Goal: Transaction & Acquisition: Purchase product/service

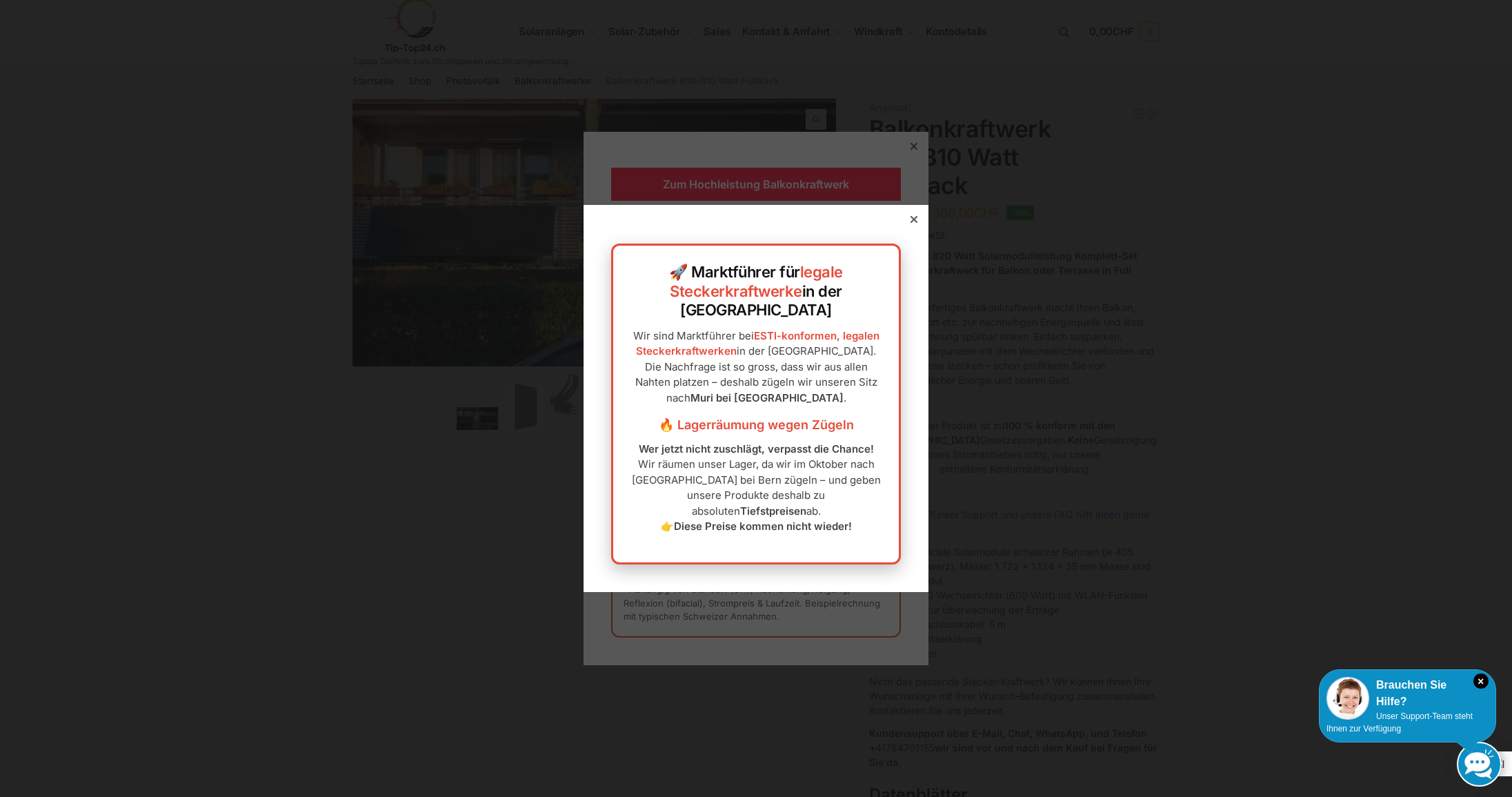
click at [908, 225] on div at bounding box center [914, 219] width 12 height 12
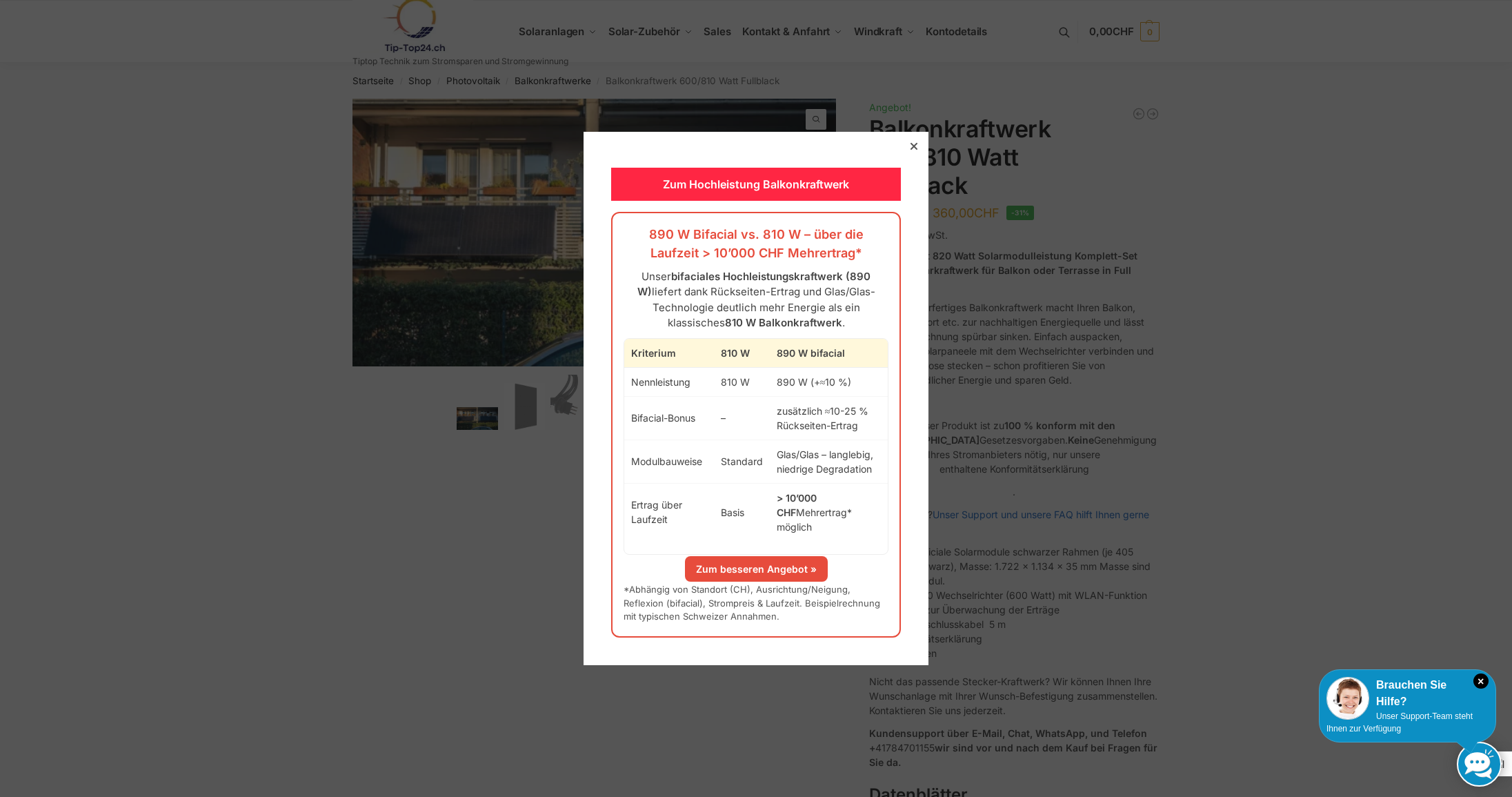
click at [911, 150] on icon at bounding box center [914, 146] width 7 height 7
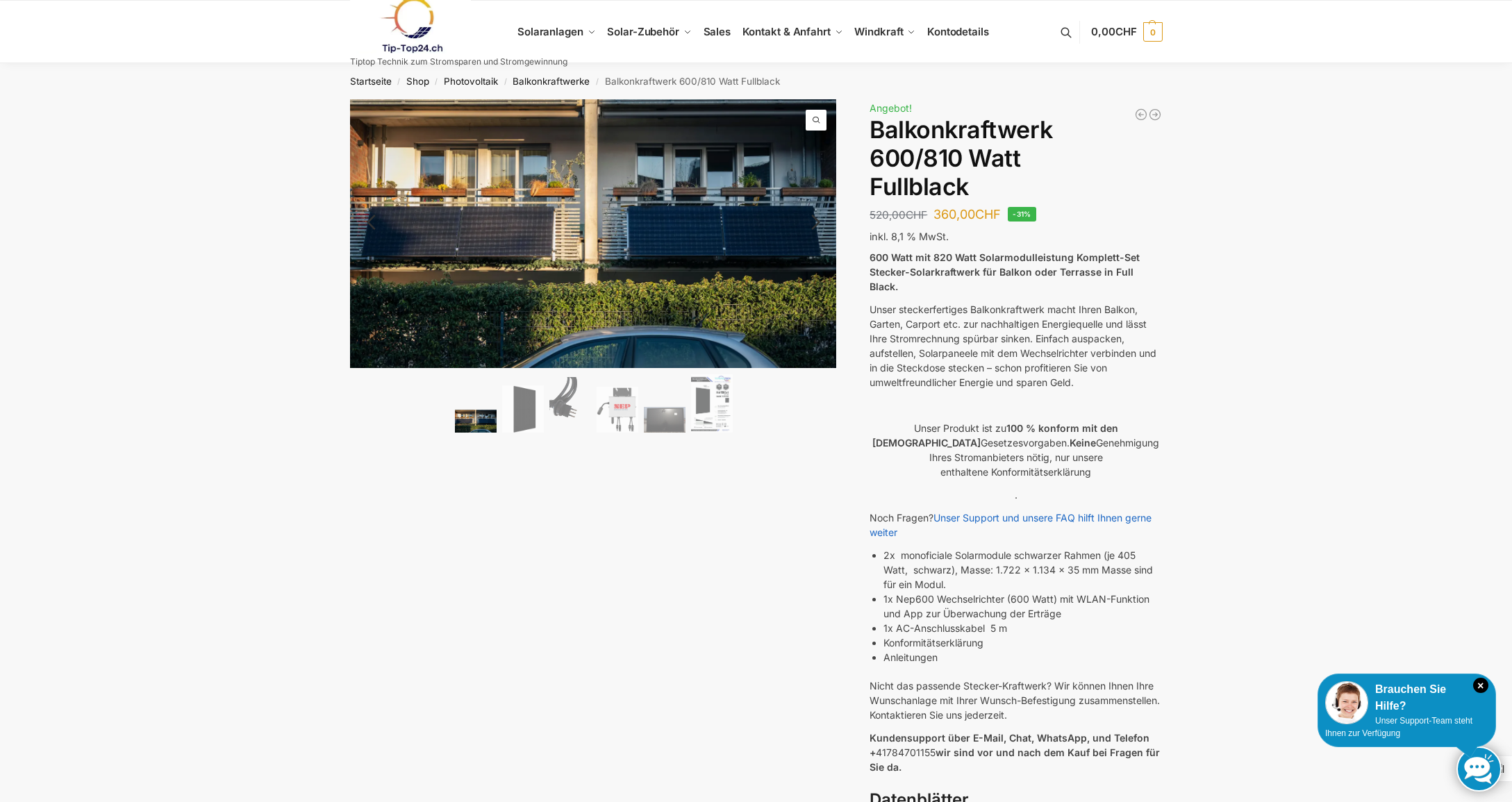
click at [464, 410] on img at bounding box center [476, 421] width 41 height 23
click at [511, 402] on img at bounding box center [522, 409] width 41 height 48
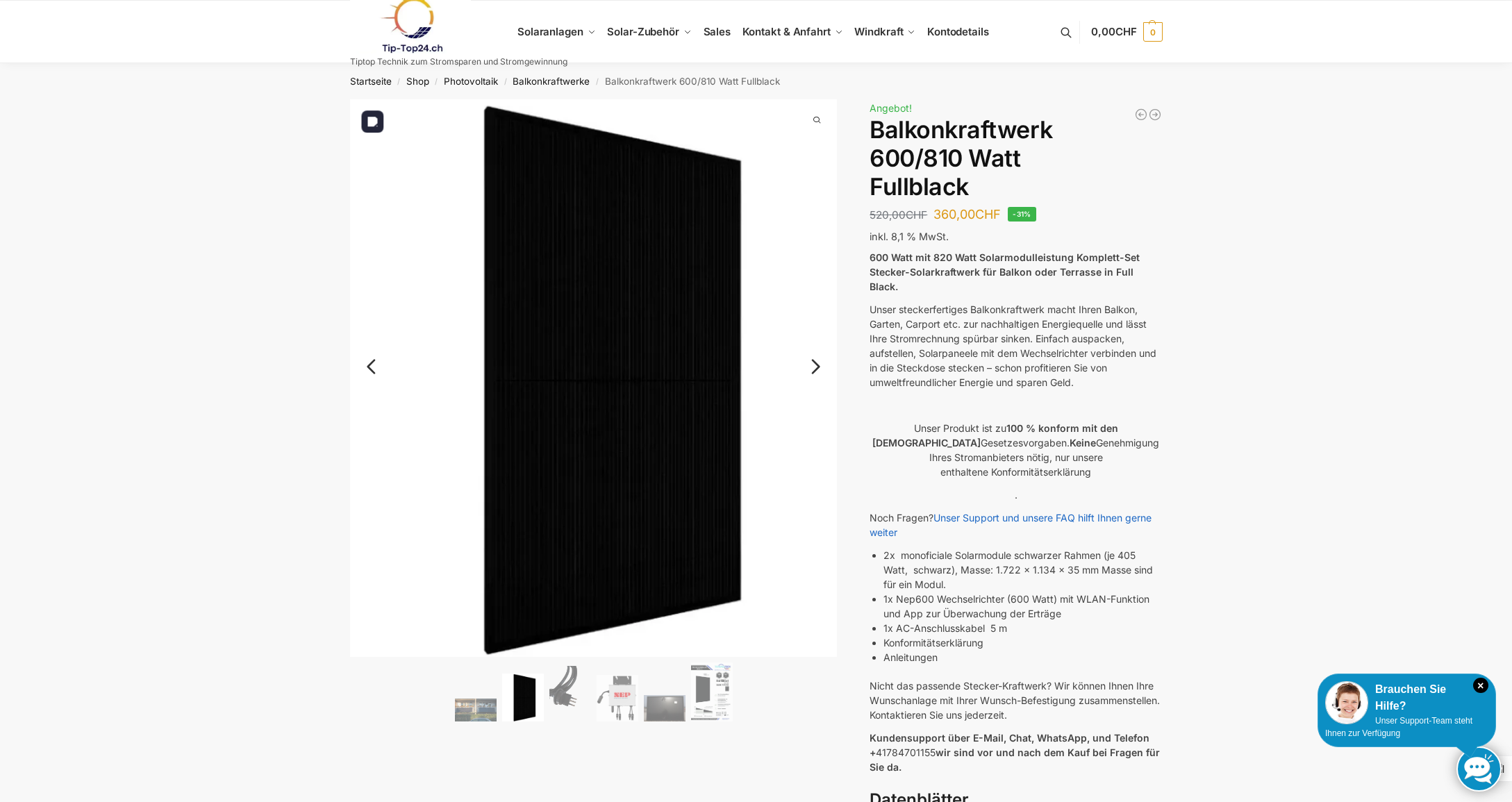
click at [823, 367] on link "Next" at bounding box center [813, 374] width 47 height 14
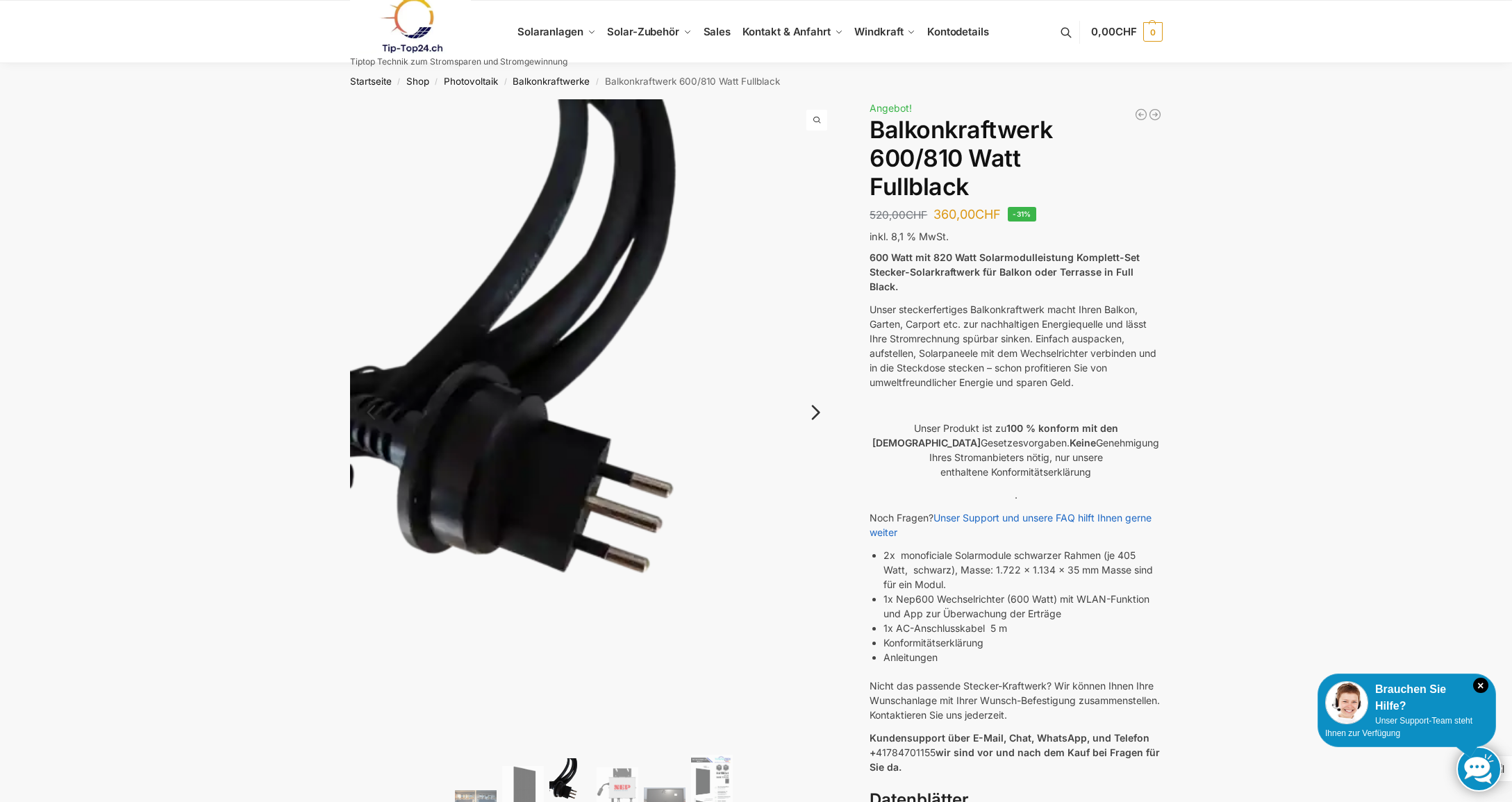
click at [813, 412] on link "Next" at bounding box center [813, 419] width 47 height 14
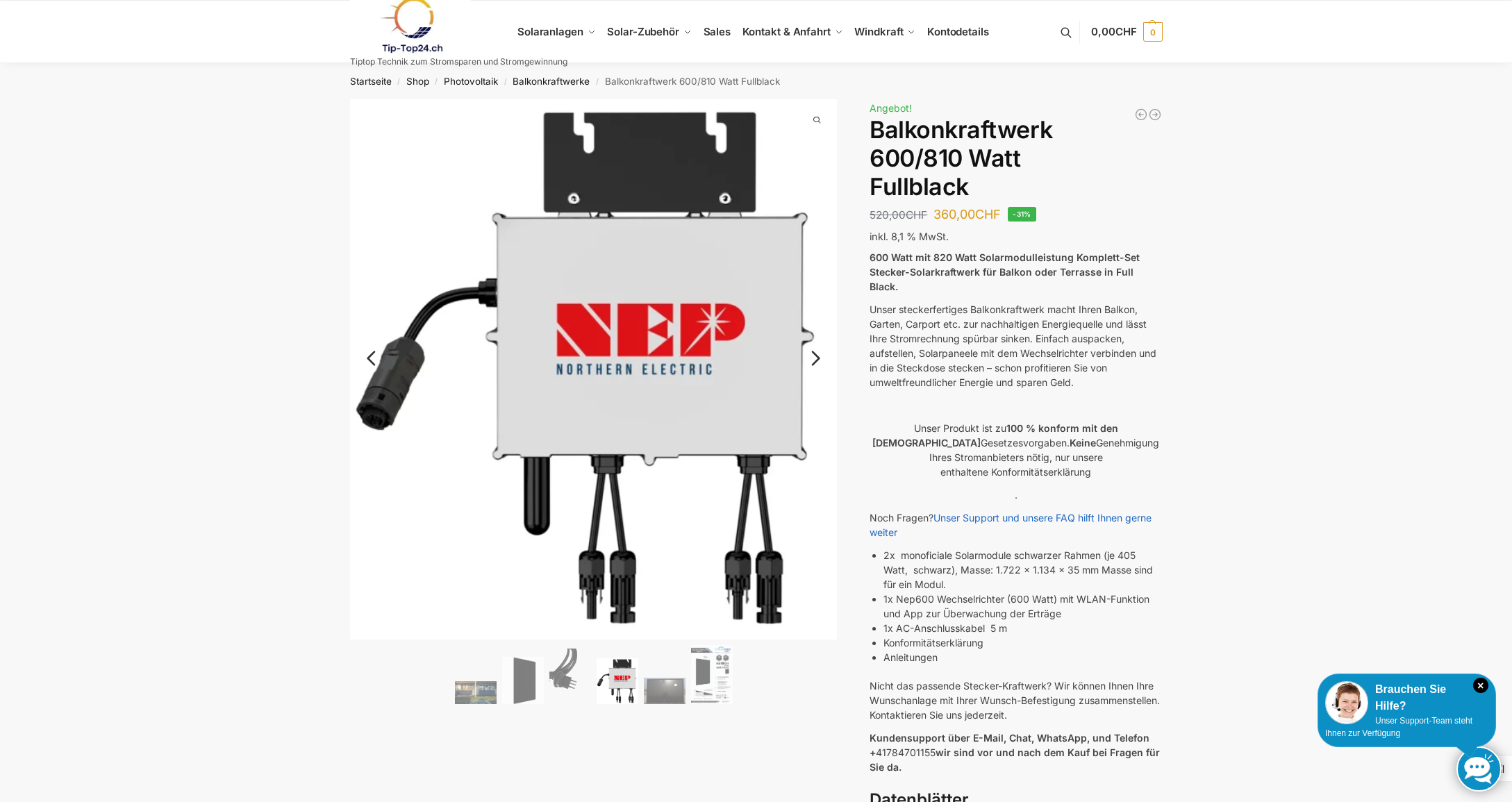
click at [820, 358] on link "Next" at bounding box center [813, 365] width 47 height 14
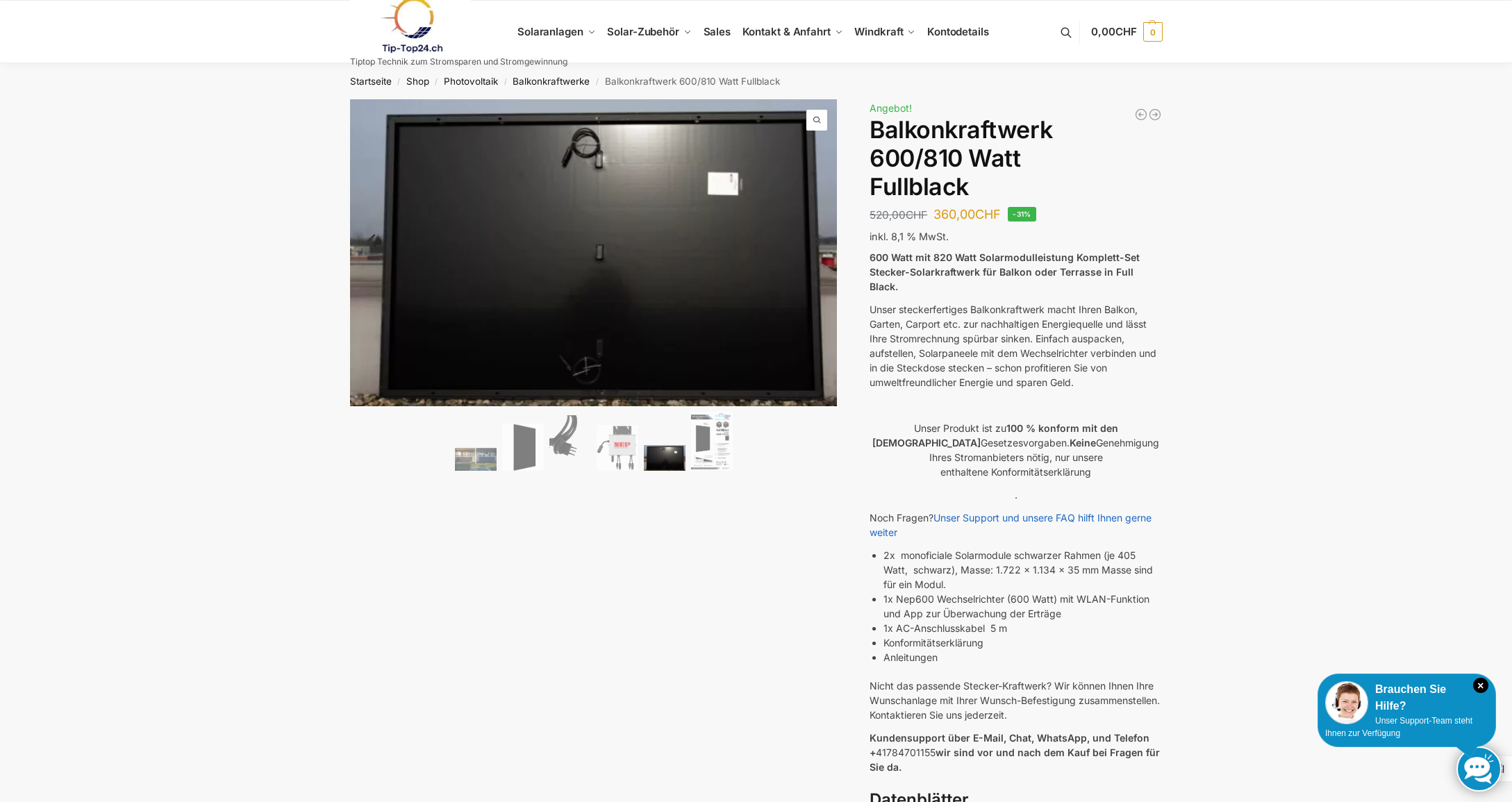
click at [654, 445] on img at bounding box center [664, 458] width 41 height 26
click at [708, 447] on img at bounding box center [712, 441] width 41 height 59
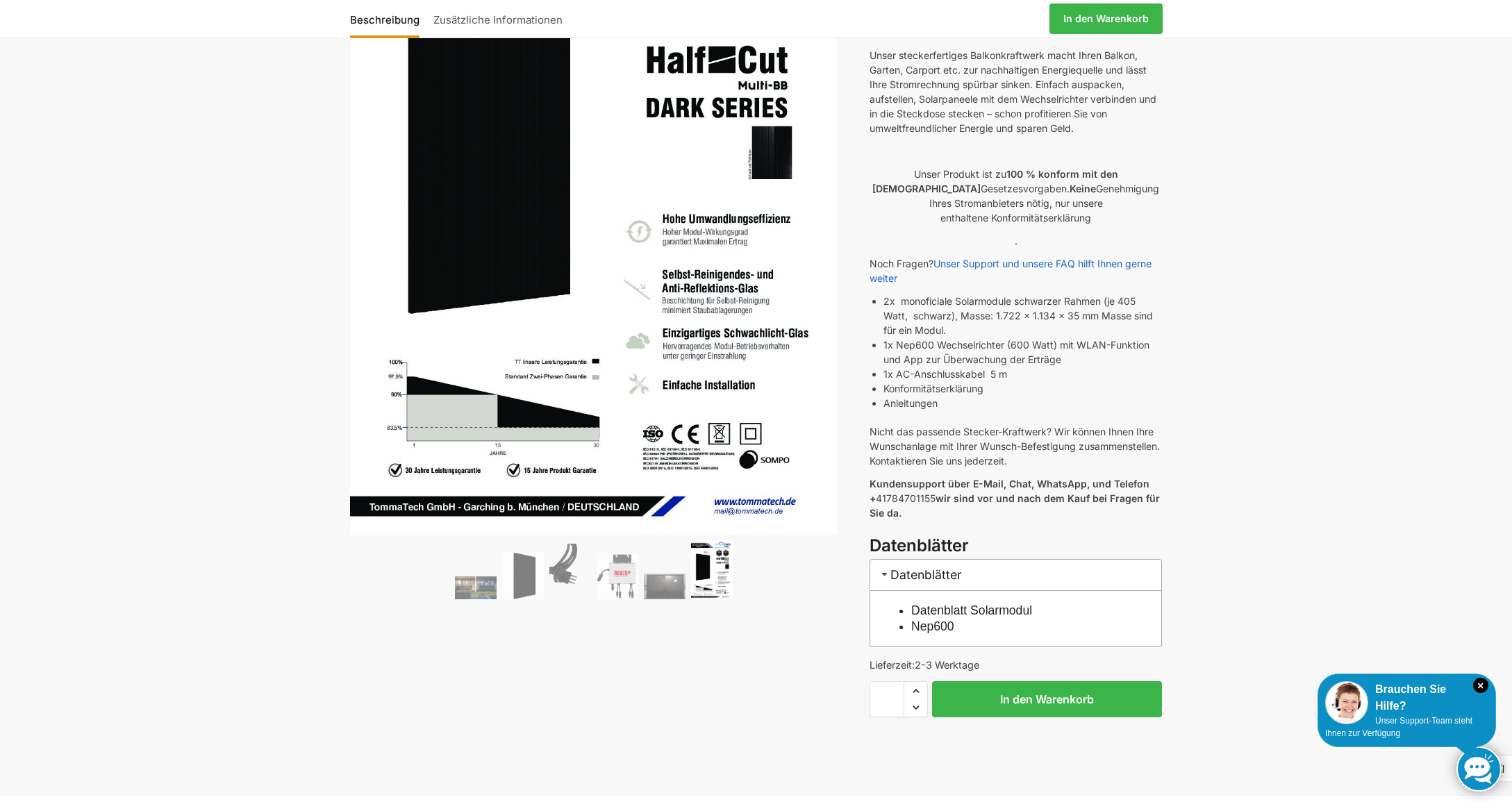
scroll to position [278, 0]
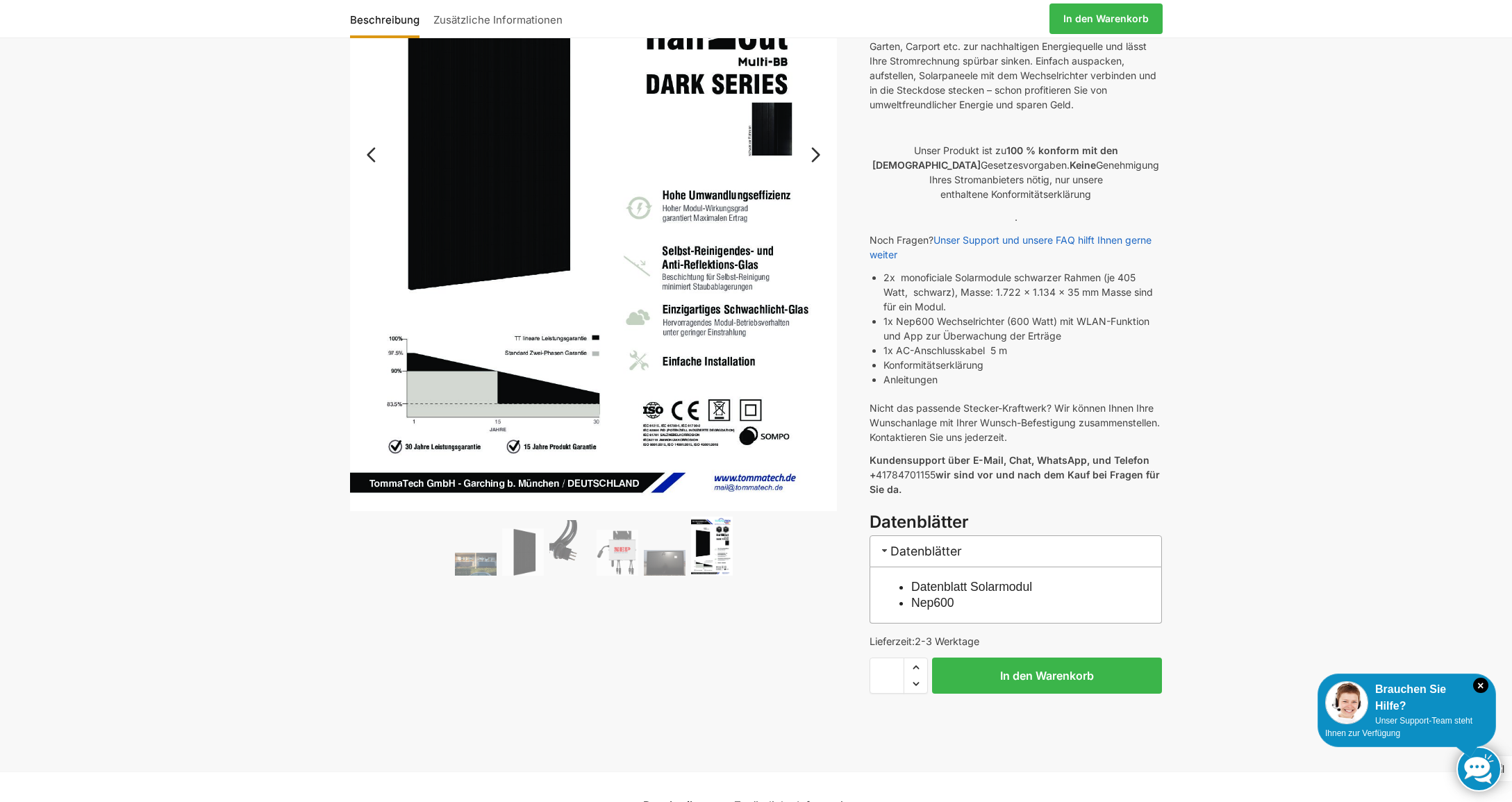
click at [820, 155] on link "Next" at bounding box center [813, 162] width 47 height 14
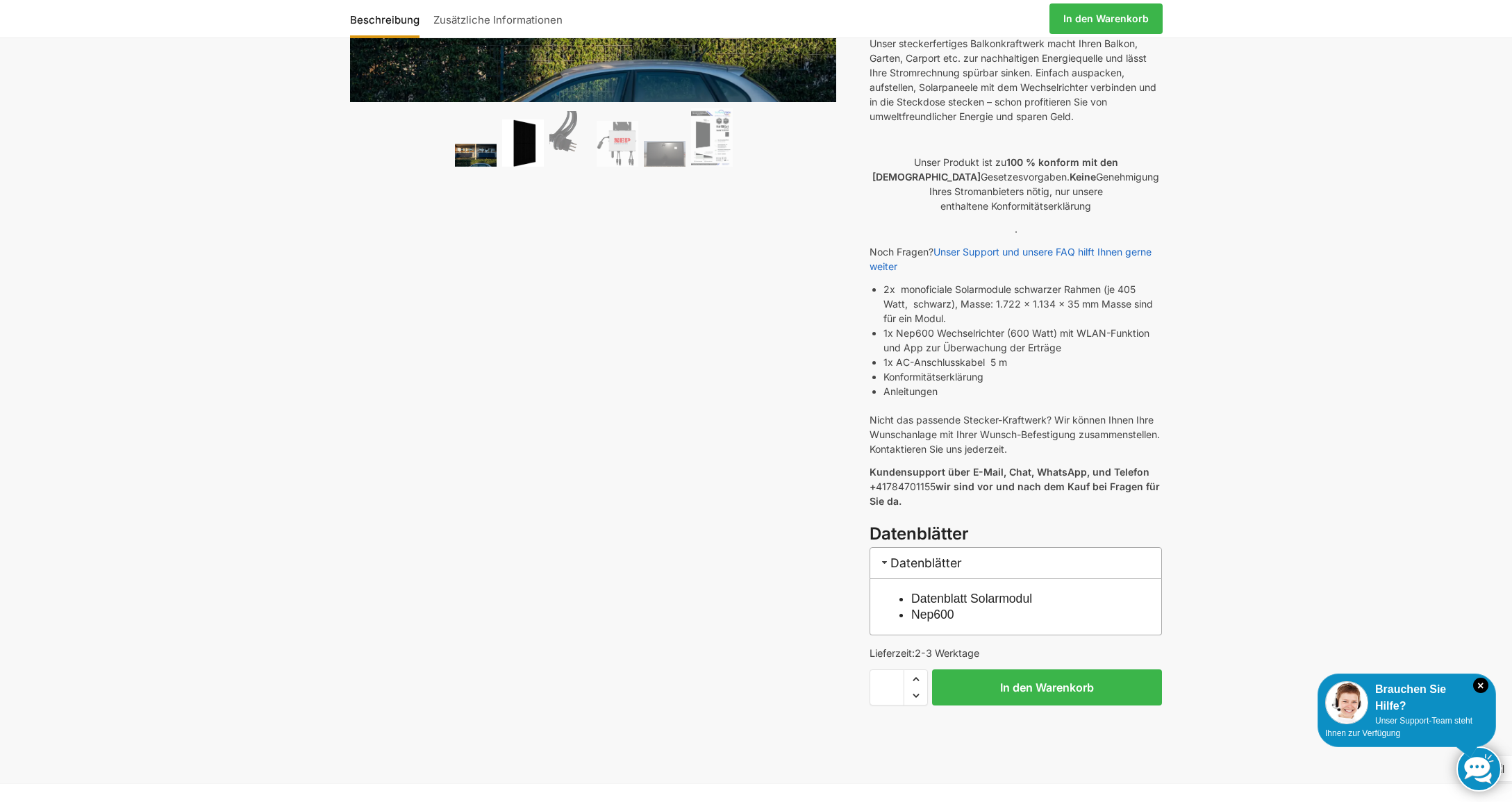
scroll to position [0, 0]
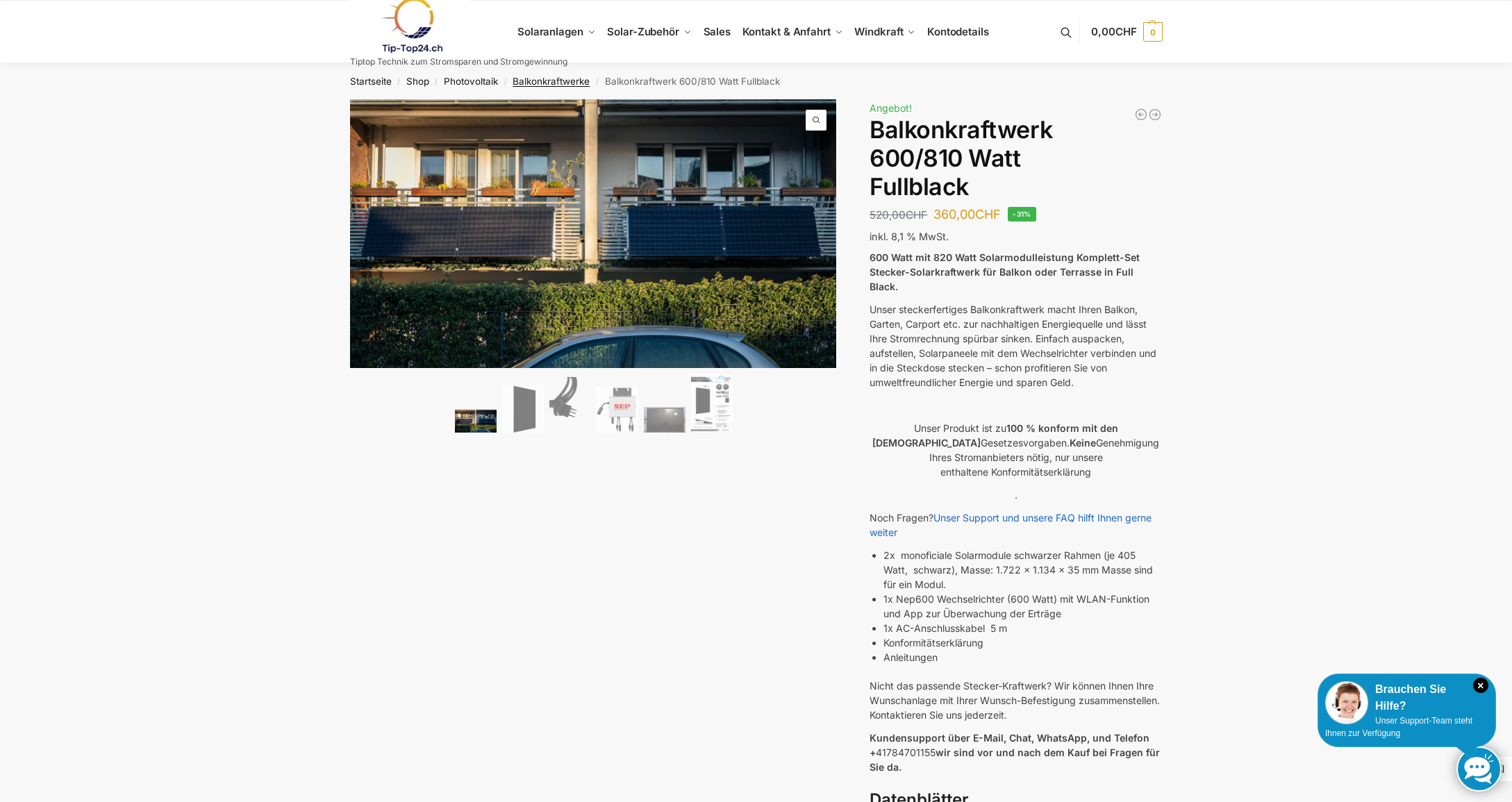
click at [537, 78] on link "Balkonkraftwerke" at bounding box center [551, 81] width 77 height 11
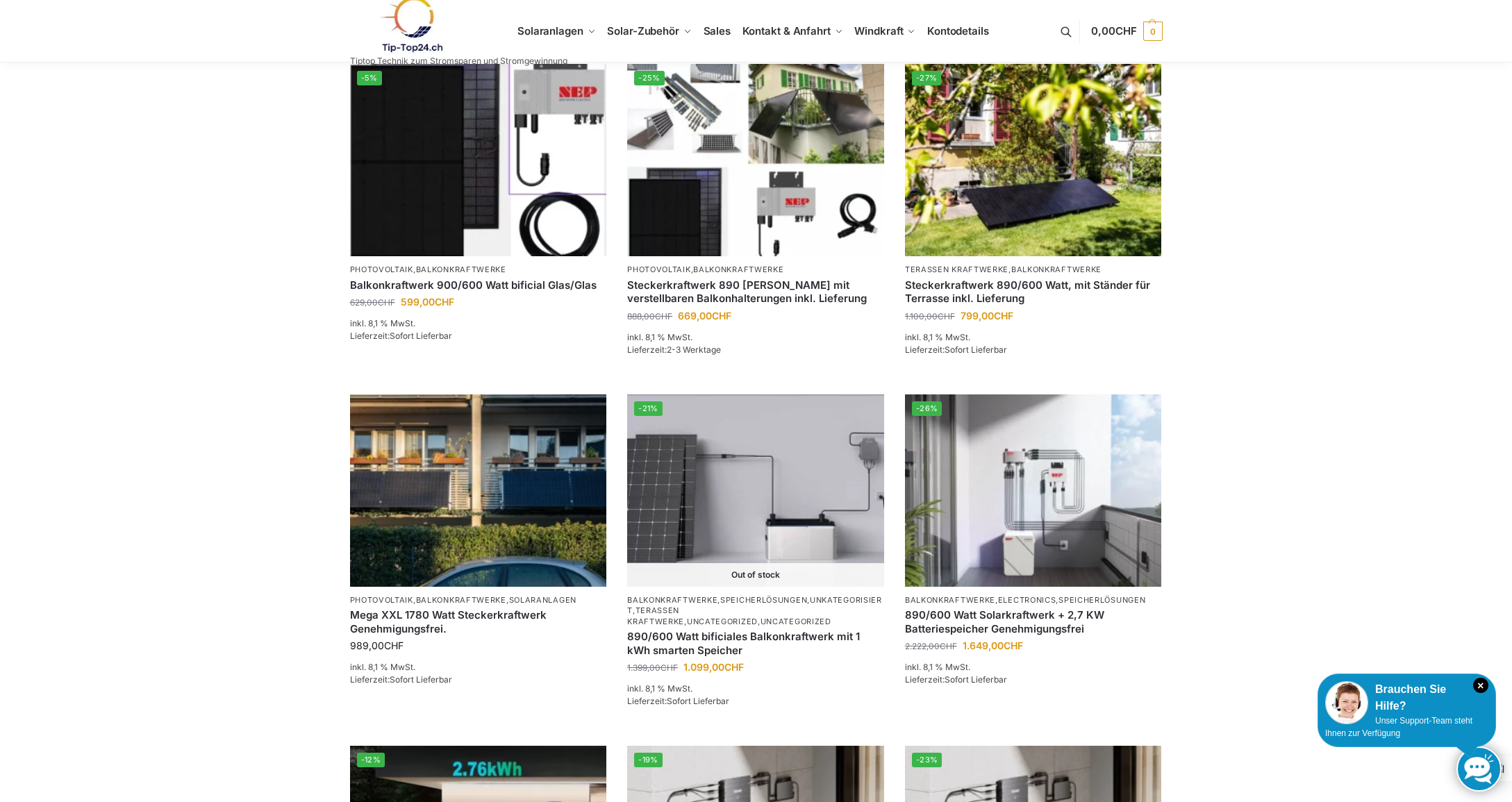
scroll to position [362, 0]
